Goal: Check status: Check status

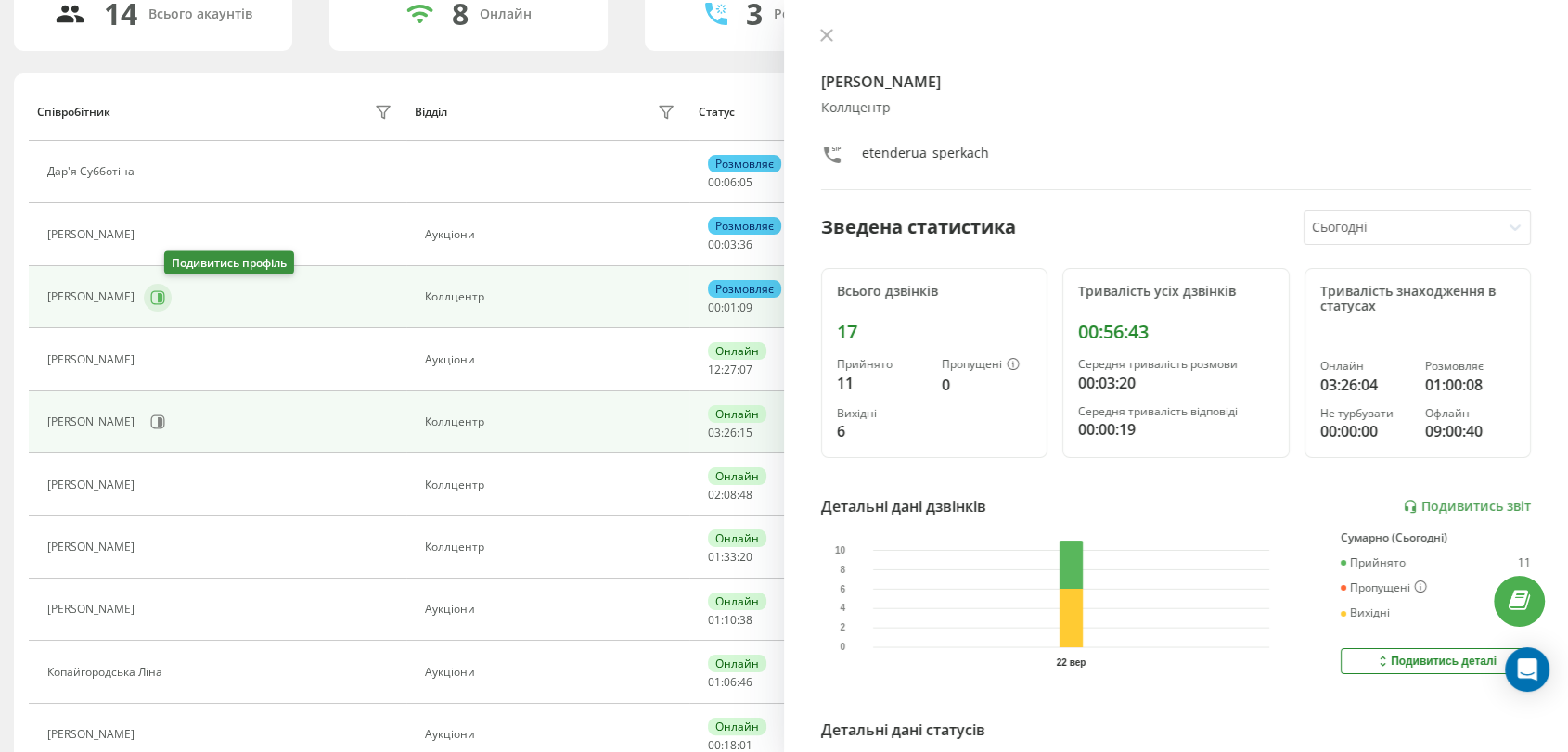
click at [165, 298] on icon at bounding box center [157, 297] width 15 height 15
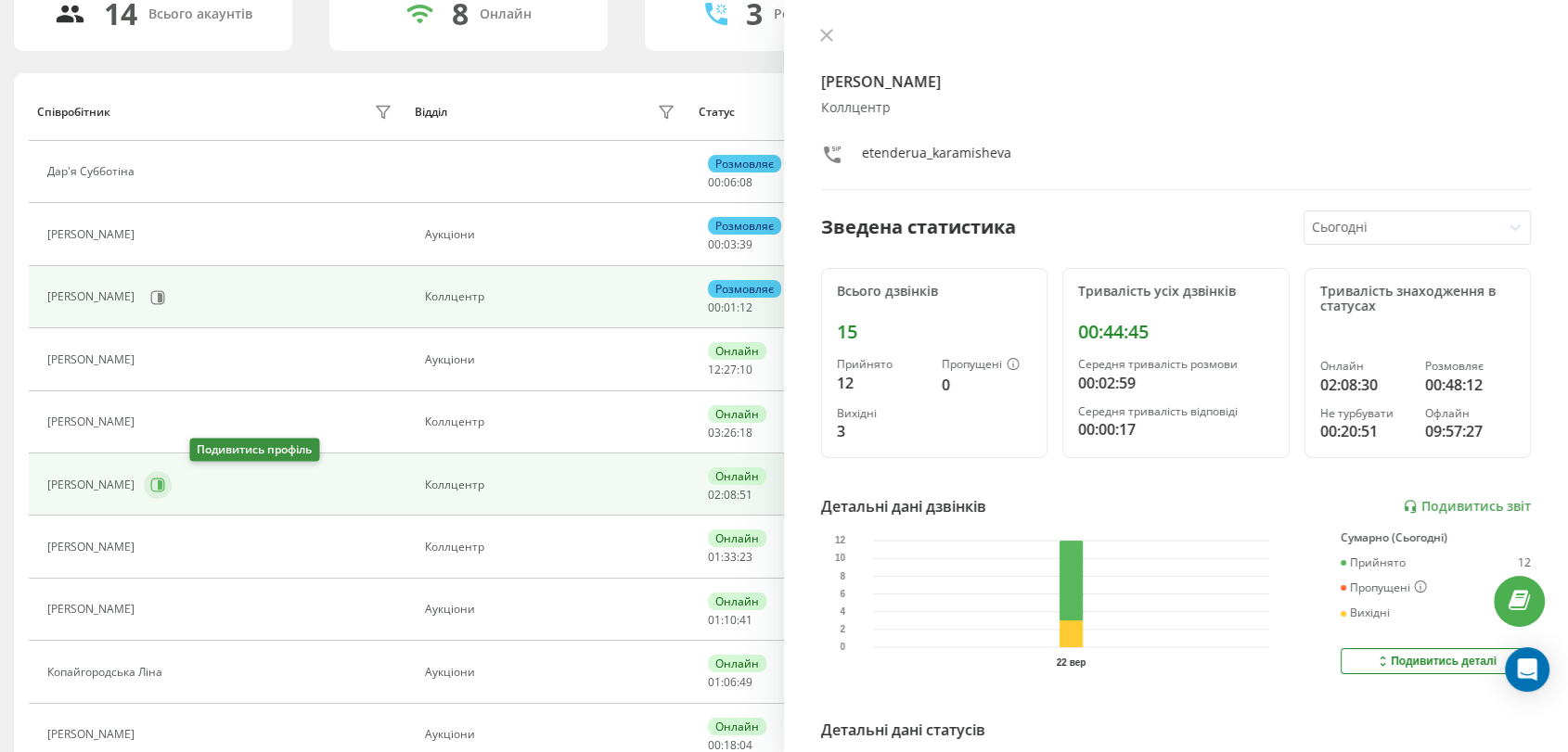
click at [162, 480] on icon at bounding box center [160, 485] width 5 height 10
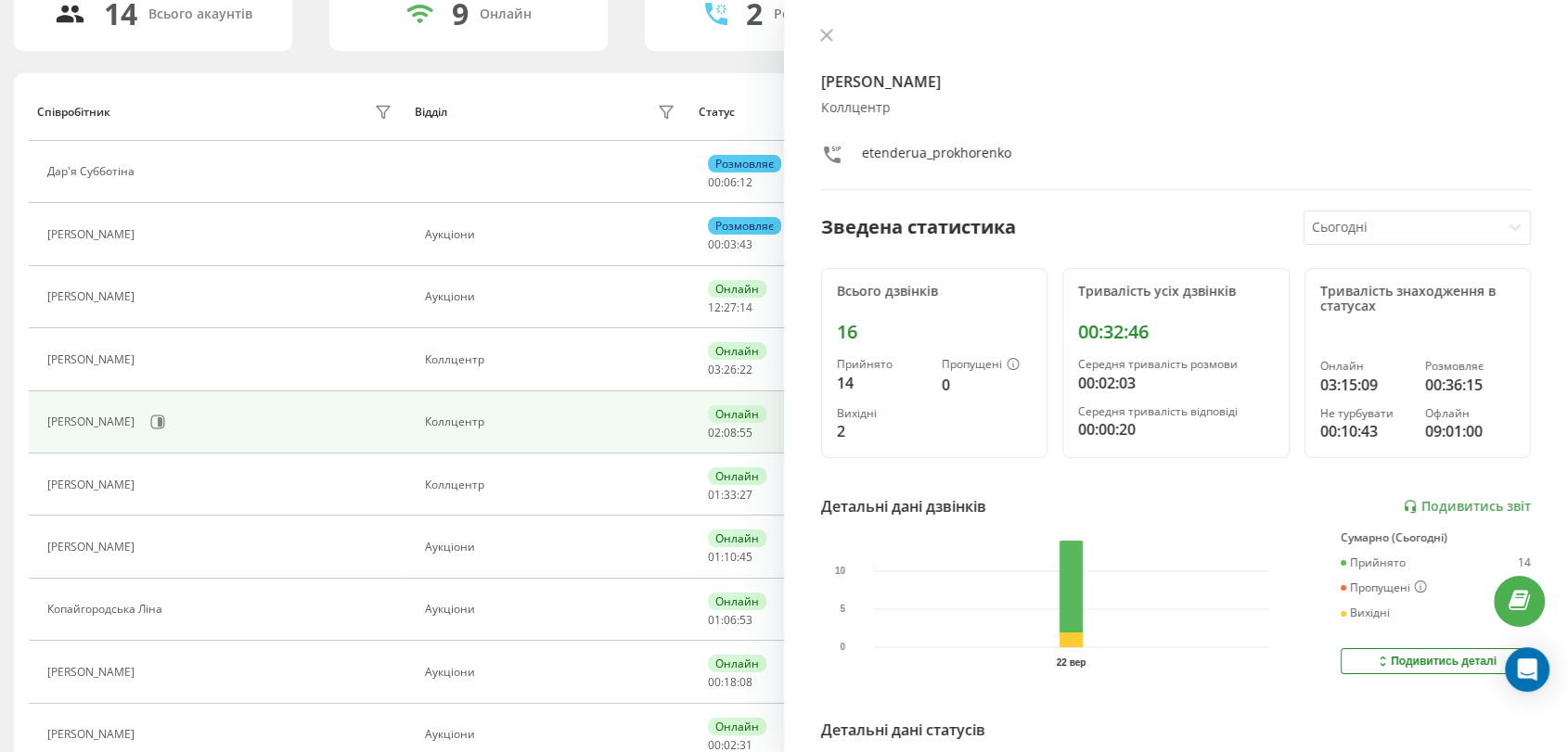
click at [139, 425] on div "Владислава Прохоренко" at bounding box center [93, 421] width 92 height 13
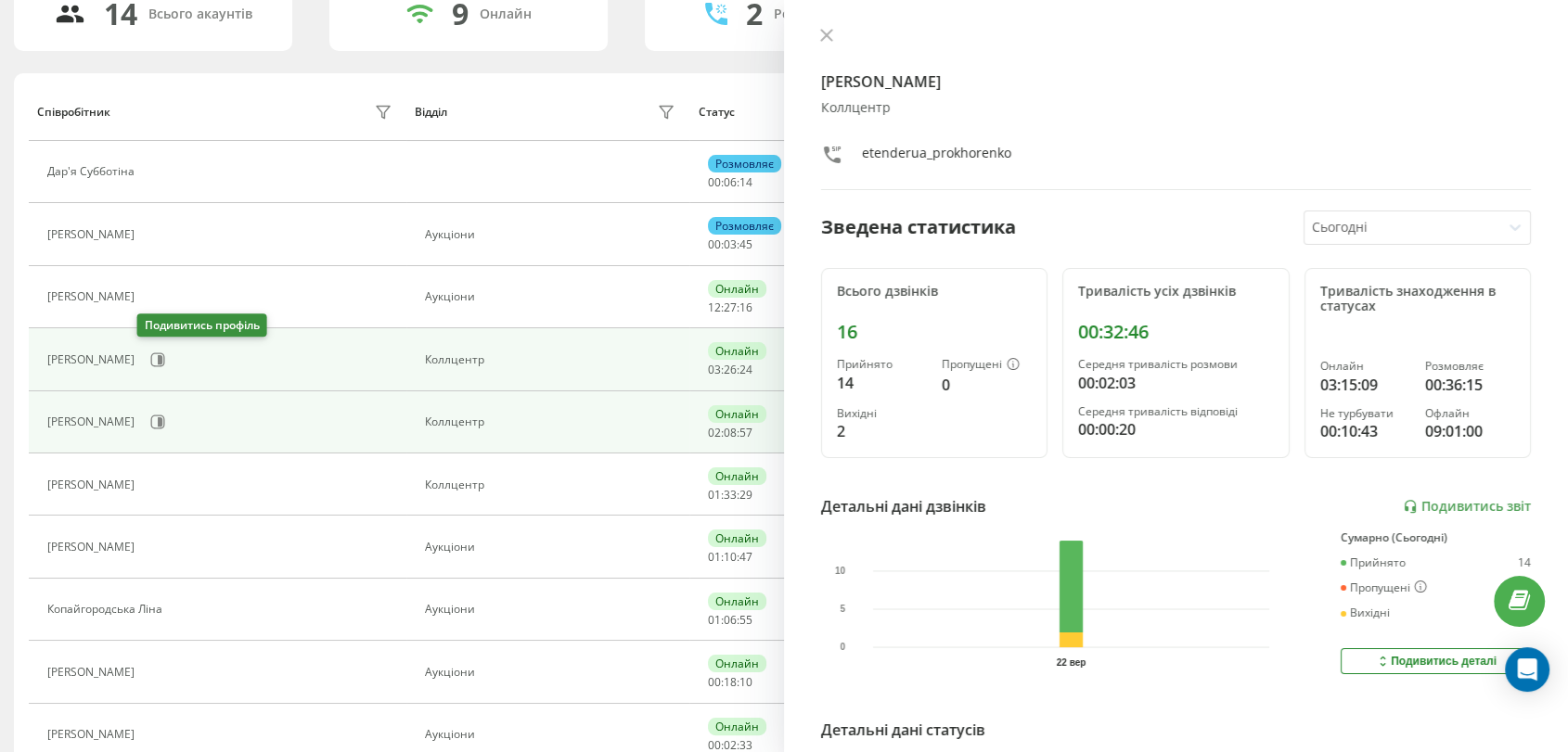
click at [164, 357] on div "Марія Сперкач" at bounding box center [221, 360] width 348 height 32
click at [159, 363] on button at bounding box center [157, 360] width 28 height 28
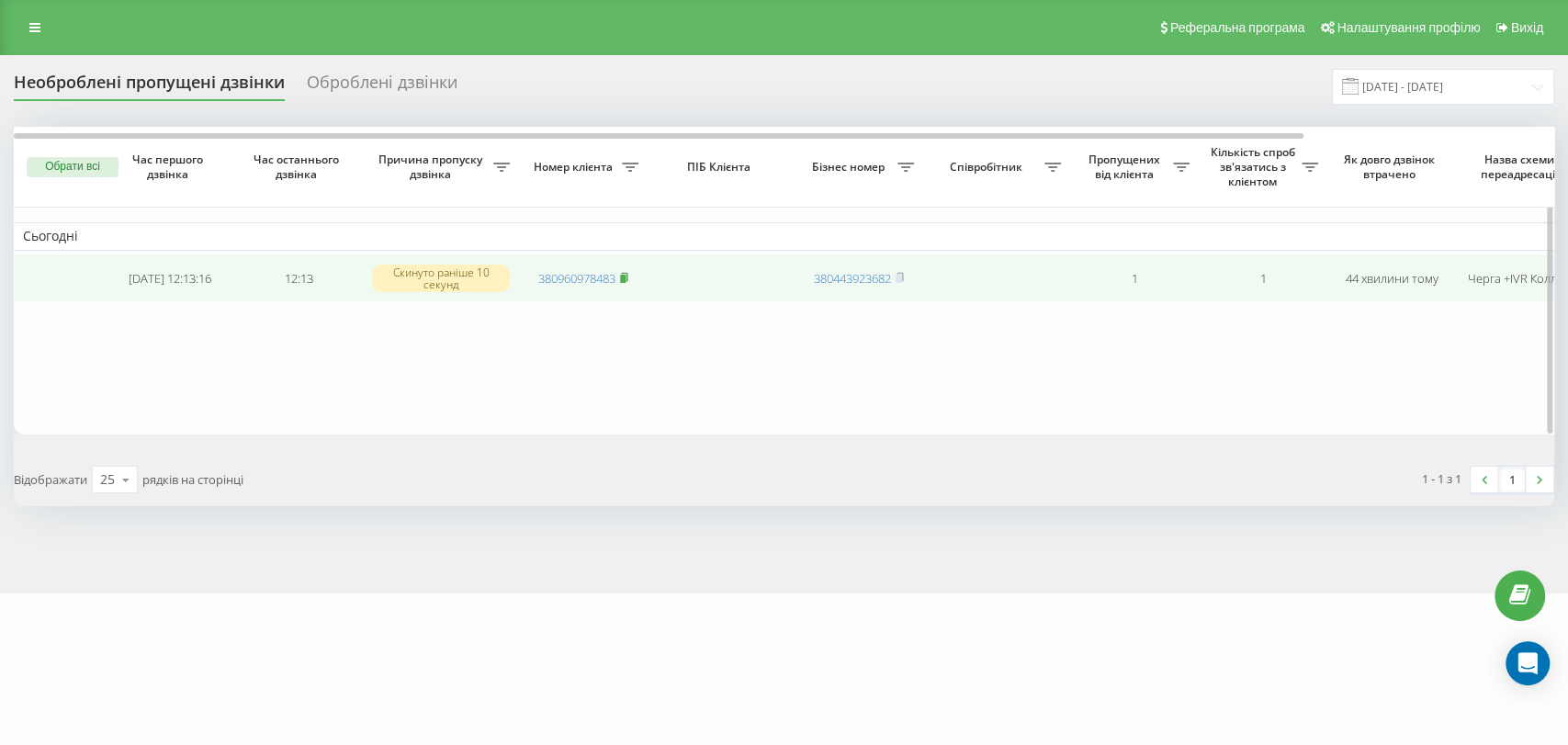
click at [625, 278] on rect at bounding box center [623, 279] width 6 height 9
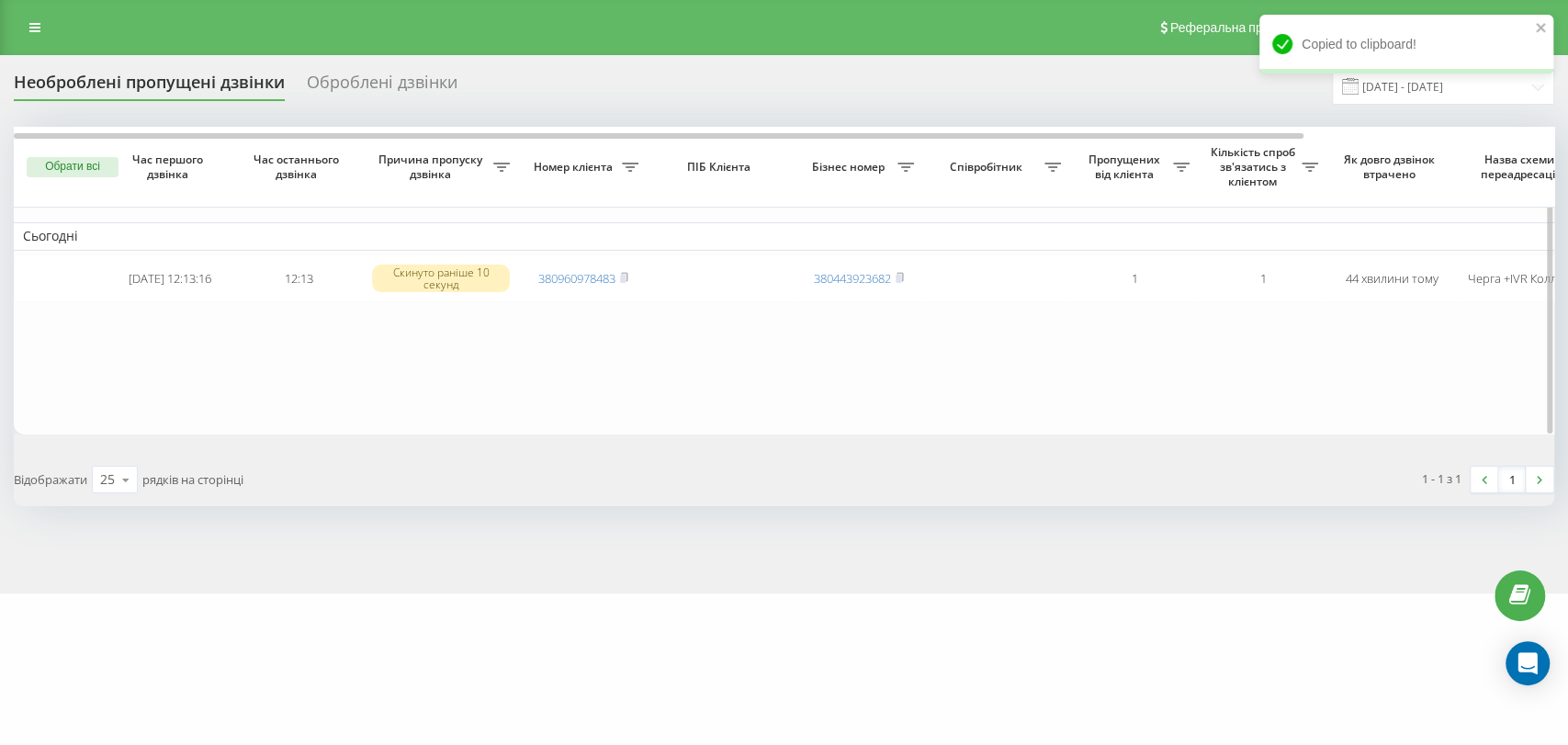
click at [1344, 435] on table "Сьогодні [DATE] 12:13:16 12:13 Скинуто раніше 10 секунд 380960978483 3804439236…" at bounding box center [932, 281] width 1837 height 308
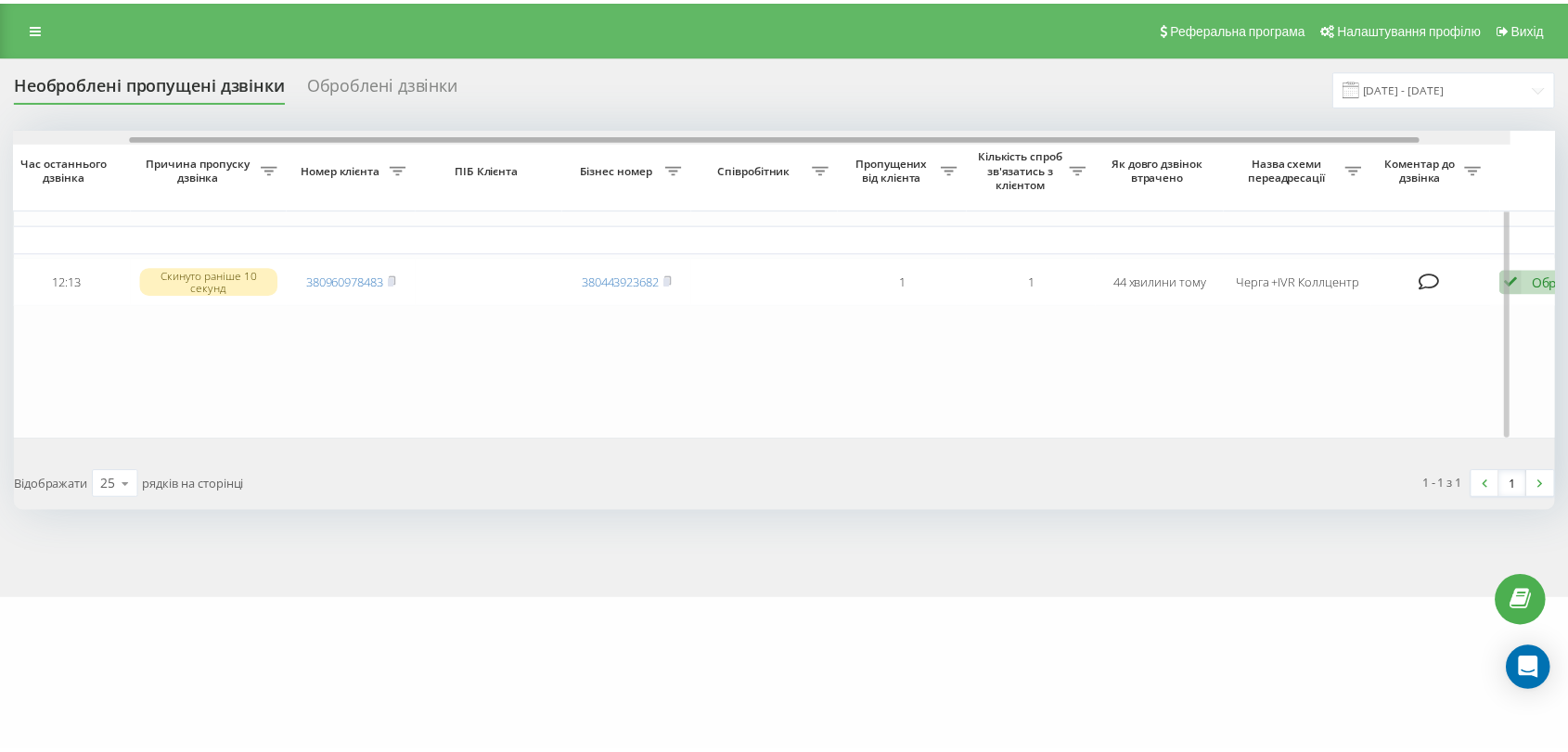
scroll to position [0, 300]
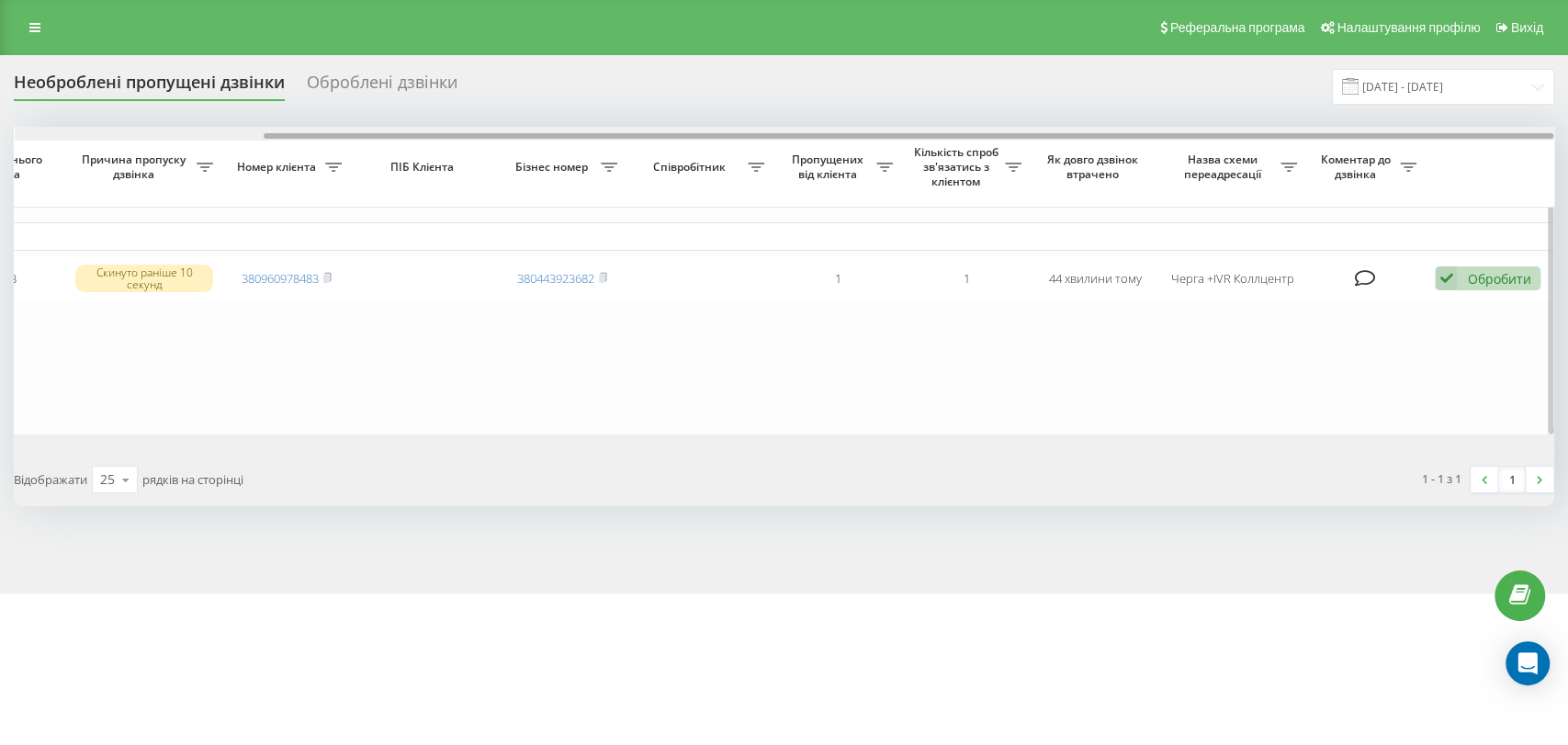
drag, startPoint x: 318, startPoint y: 137, endPoint x: 755, endPoint y: 135, distance: 437.0
click at [747, 135] on div at bounding box center [908, 137] width 1289 height 6
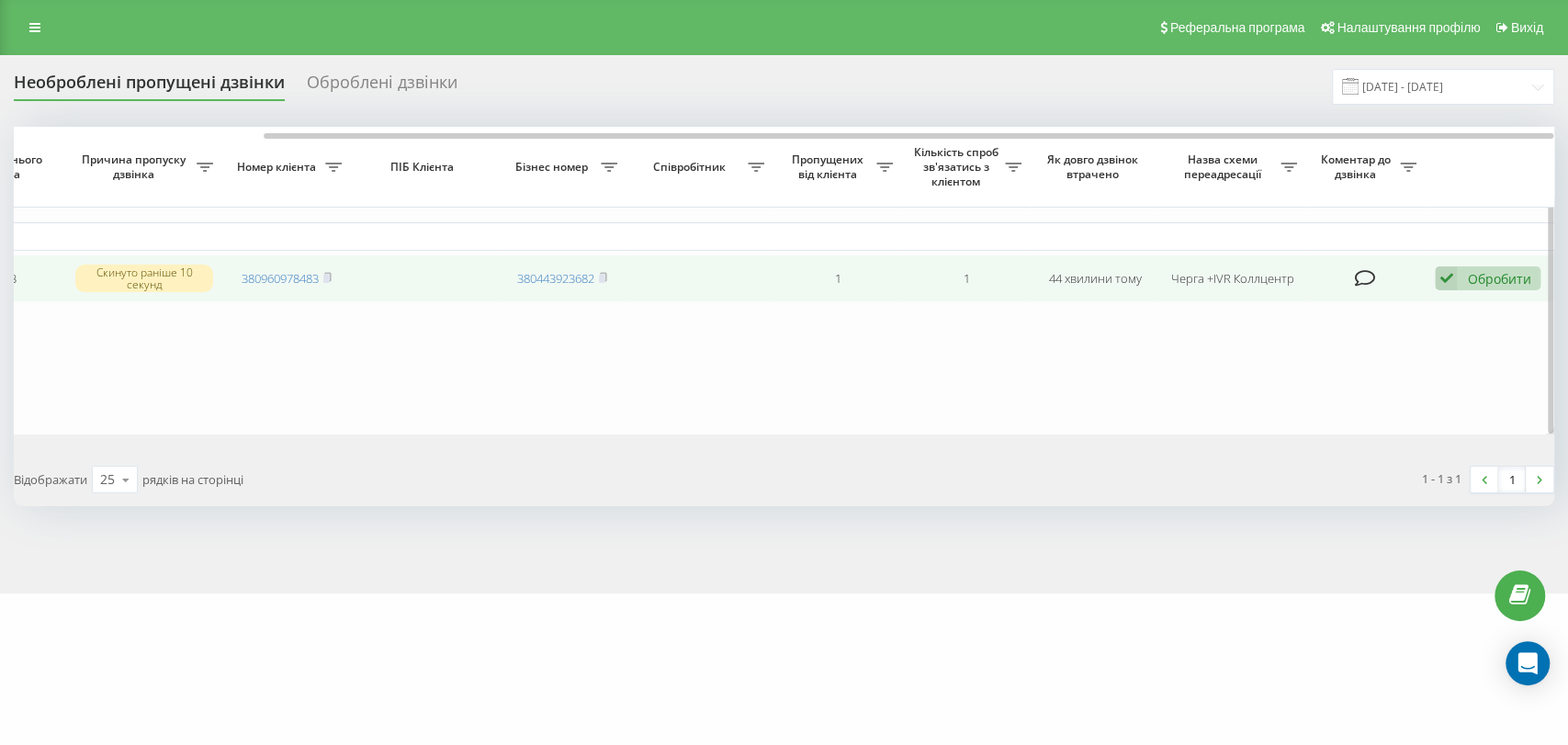
click at [1444, 276] on icon at bounding box center [1445, 279] width 22 height 25
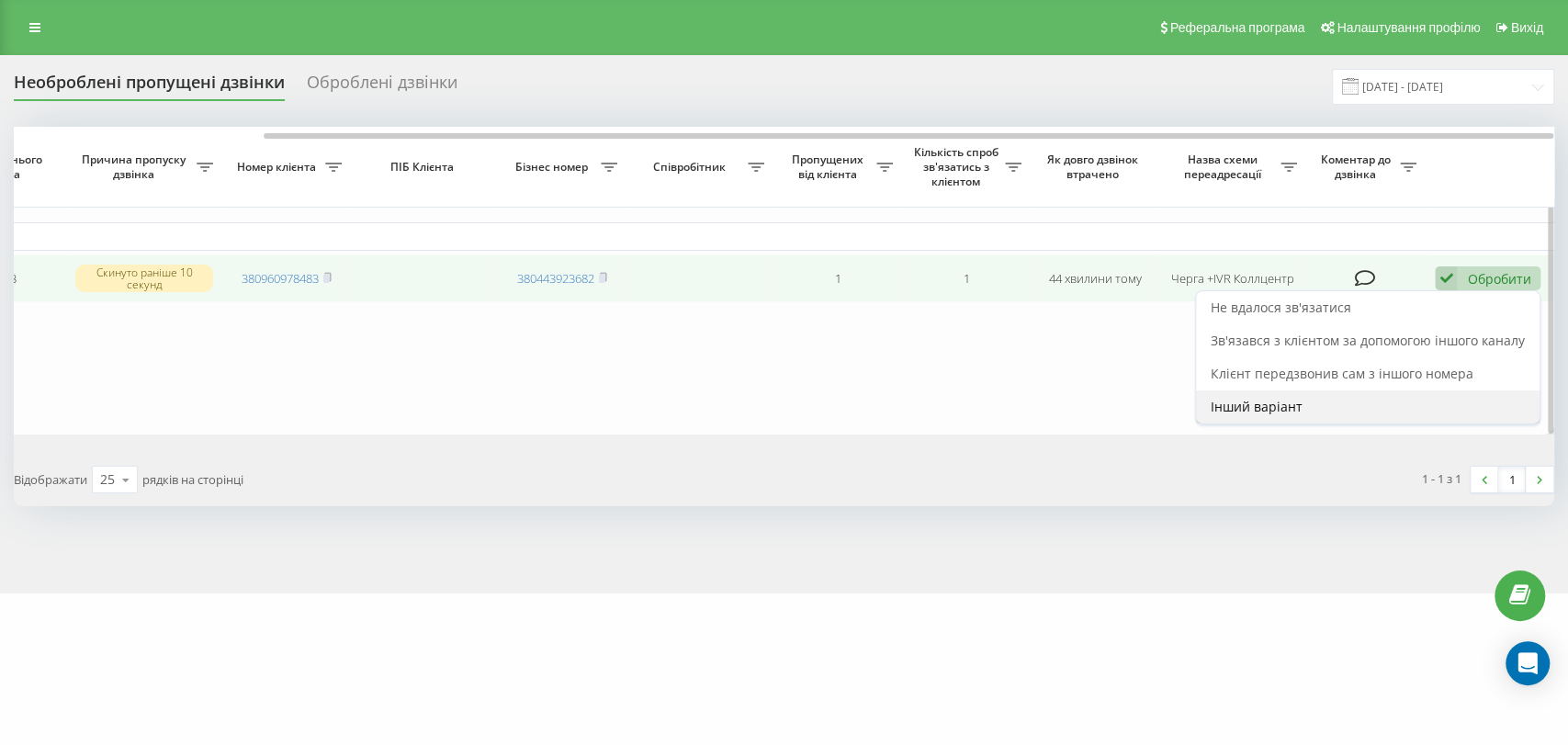
click at [1387, 415] on div "Інший варіант" at bounding box center [1368, 407] width 344 height 33
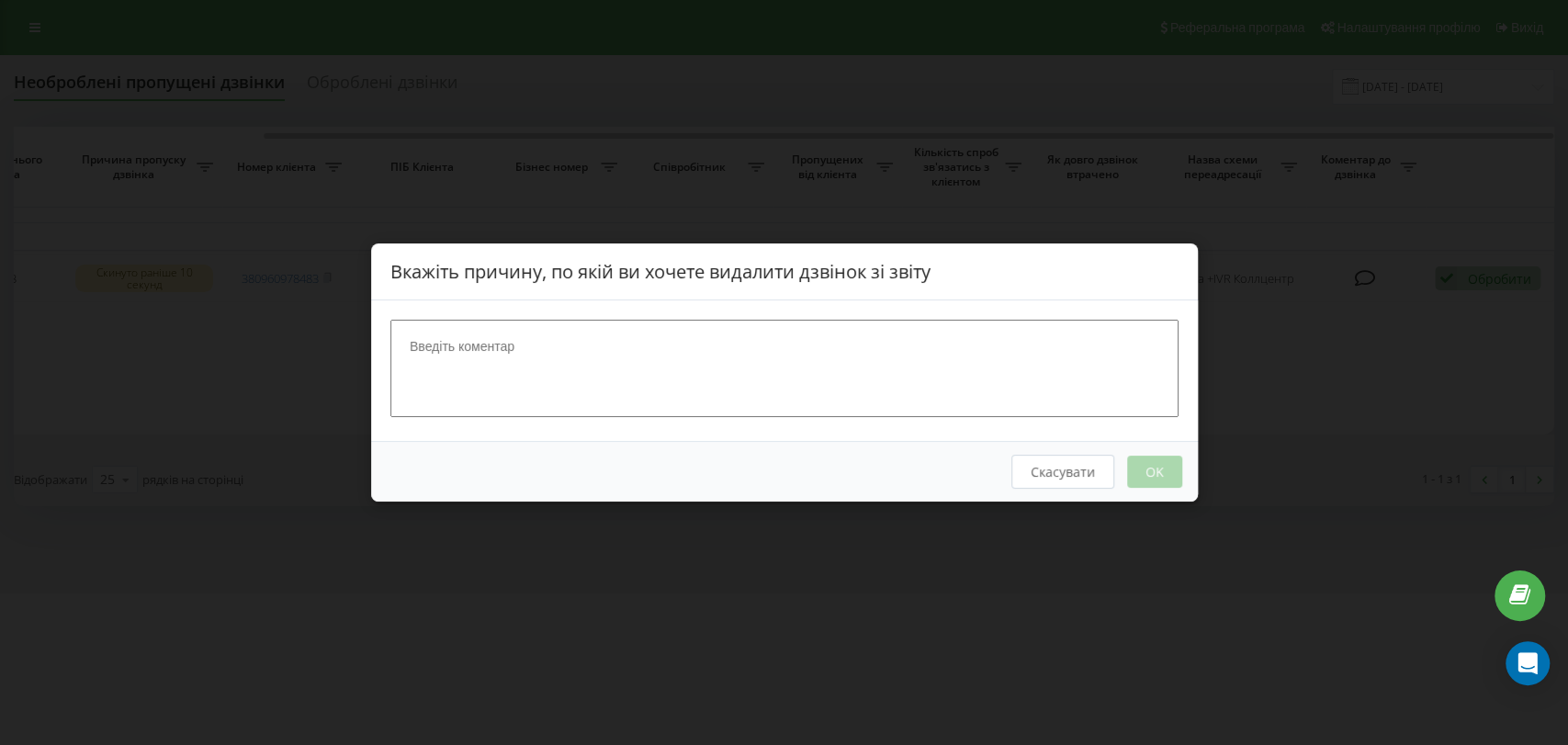
click at [617, 376] on textarea at bounding box center [784, 368] width 788 height 97
type textarea "нб2"
click at [1149, 483] on button "OK" at bounding box center [1153, 471] width 55 height 32
